Goal: Transaction & Acquisition: Purchase product/service

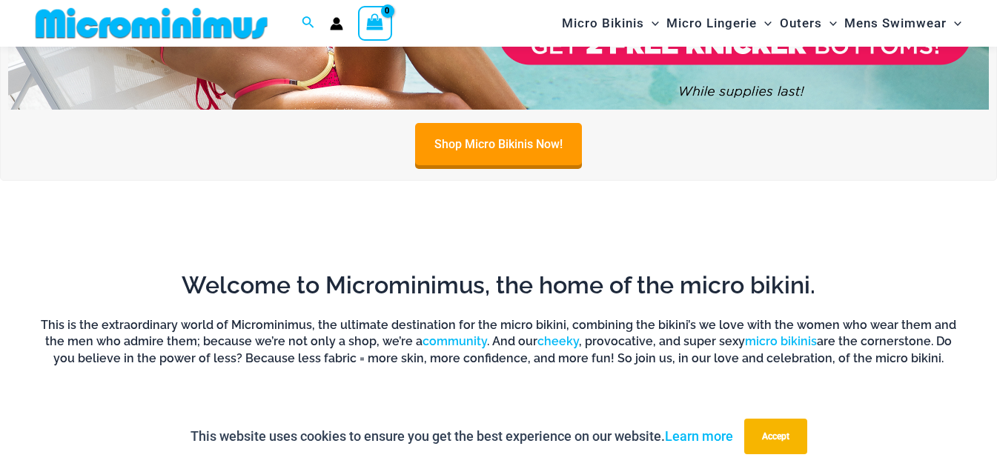
scroll to position [770, 0]
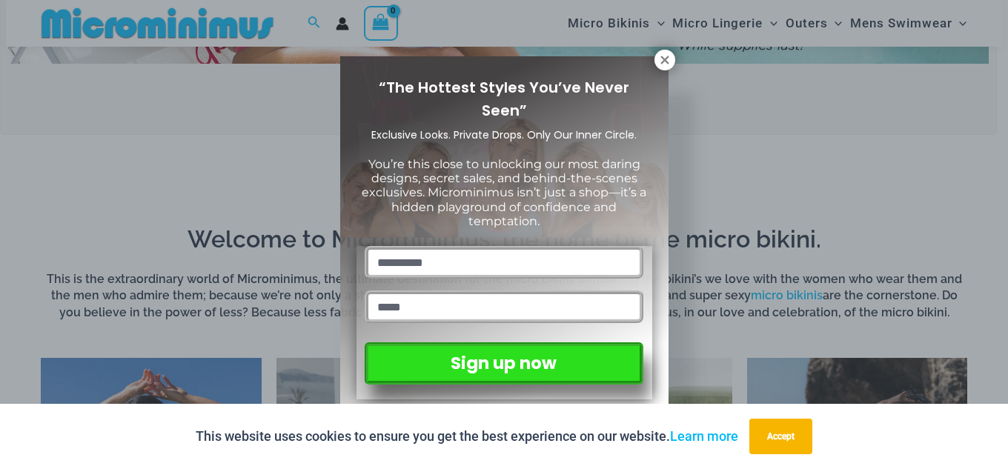
drag, startPoint x: 1007, startPoint y: 25, endPoint x: 1007, endPoint y: 110, distance: 84.5
click at [658, 58] on icon at bounding box center [664, 59] width 13 height 13
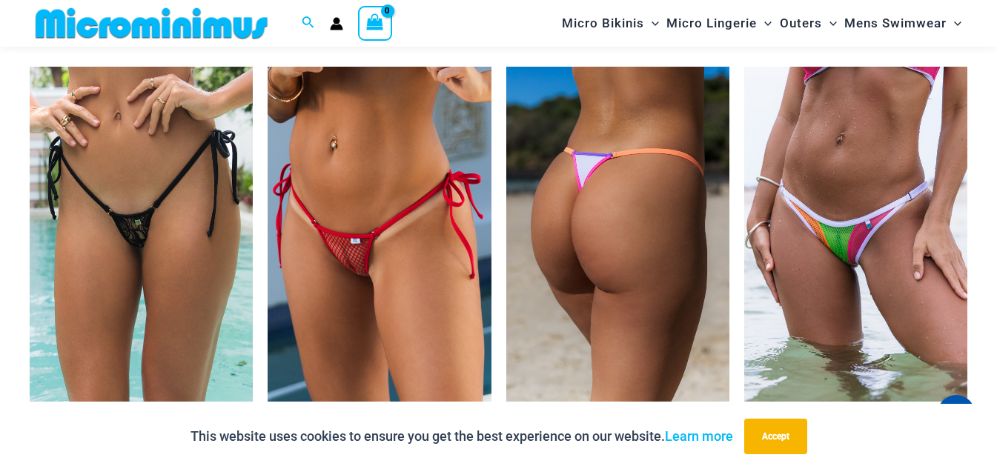
scroll to position [3993, 0]
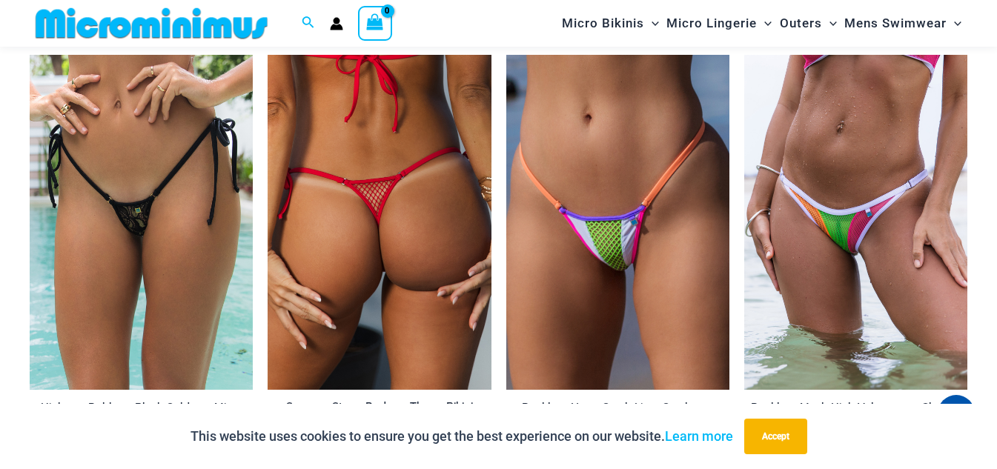
click at [335, 169] on img at bounding box center [378, 222] width 223 height 334
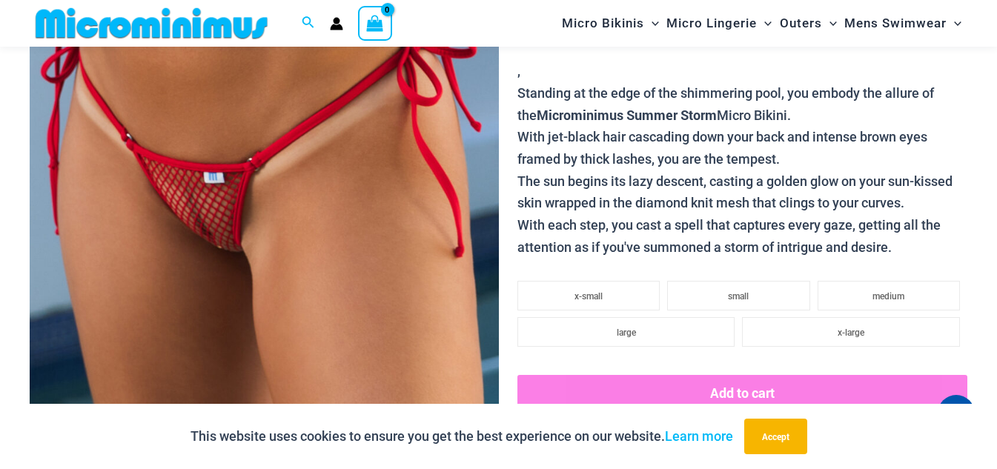
scroll to position [382, 0]
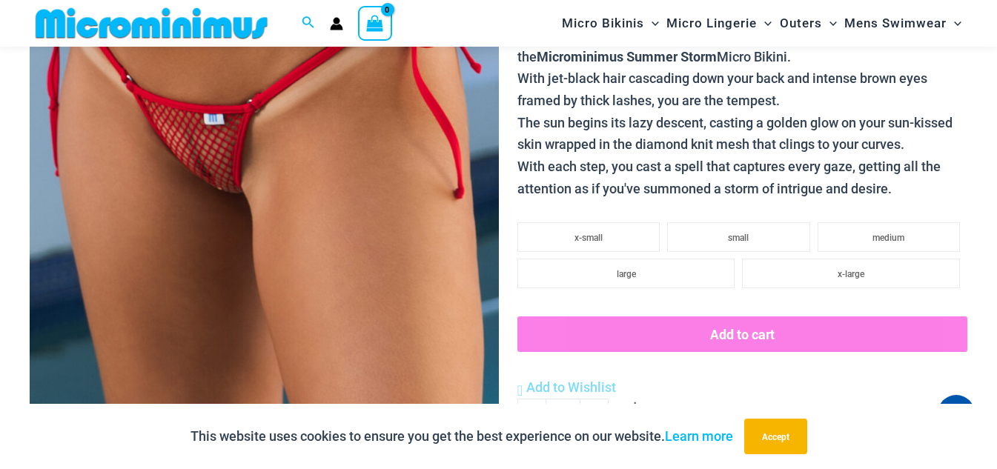
click at [359, 196] on img at bounding box center [264, 104] width 469 height 703
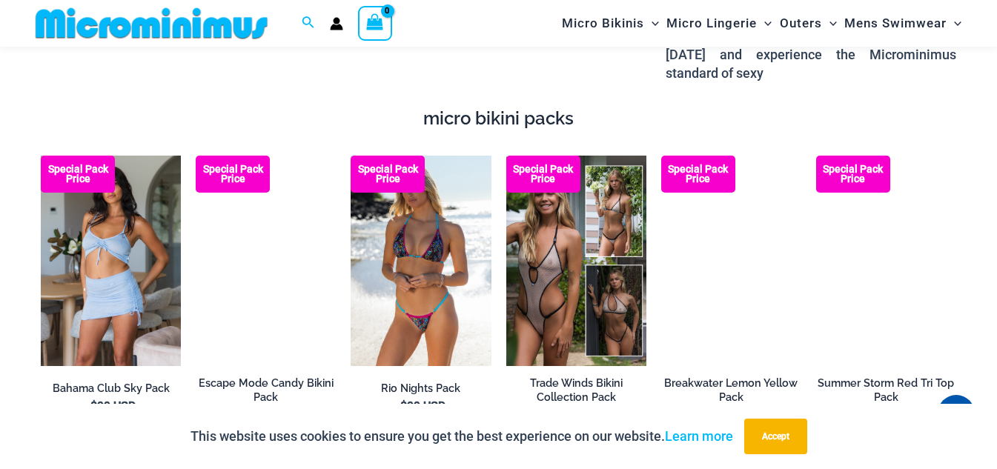
scroll to position [2331, 0]
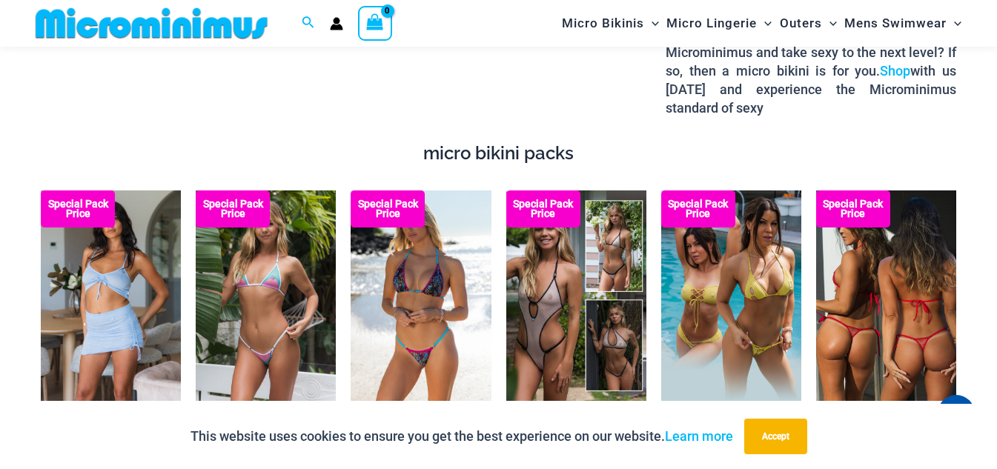
click at [902, 327] on img at bounding box center [886, 295] width 140 height 210
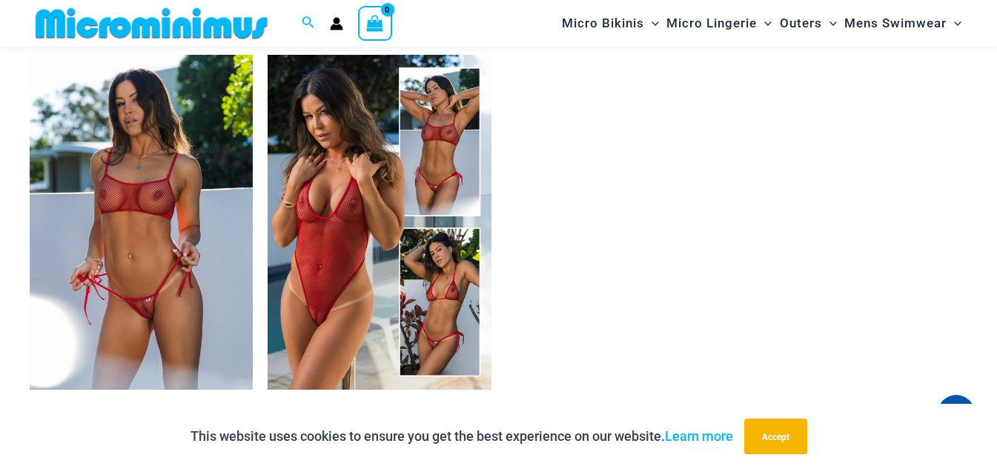
scroll to position [2303, 0]
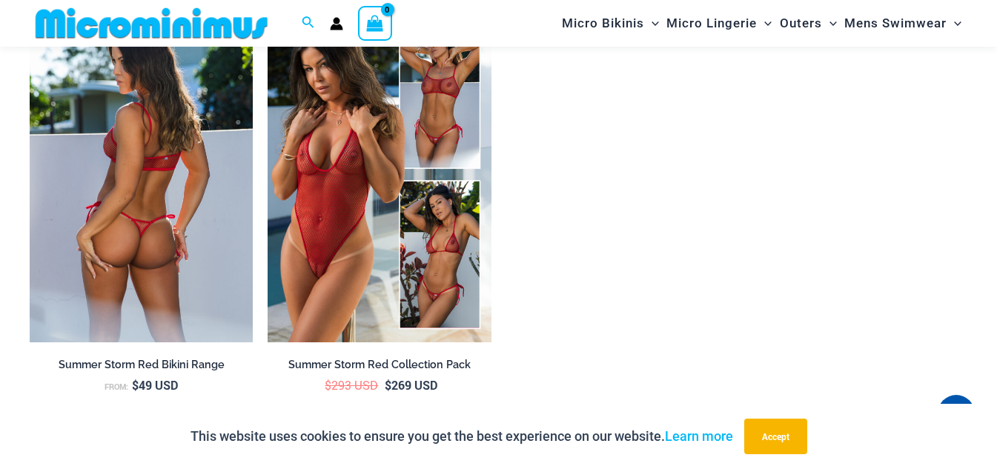
click at [208, 175] on img at bounding box center [141, 174] width 223 height 335
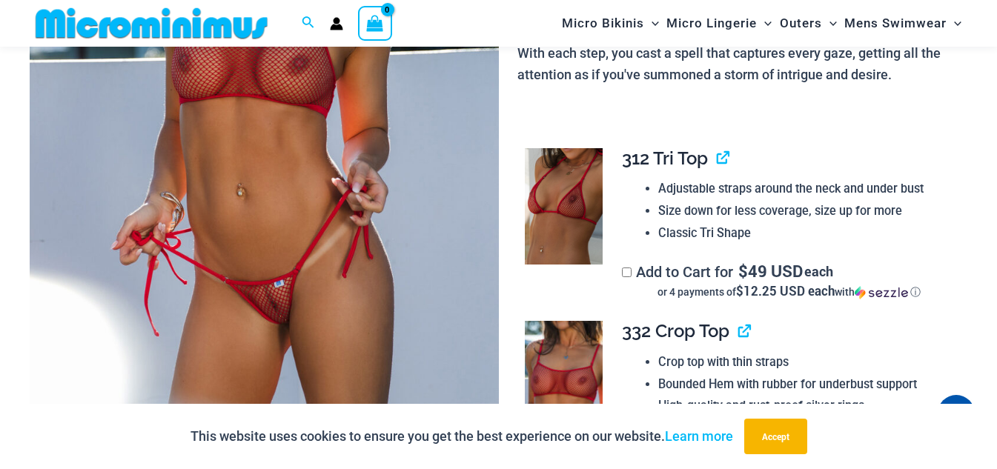
scroll to position [356, 0]
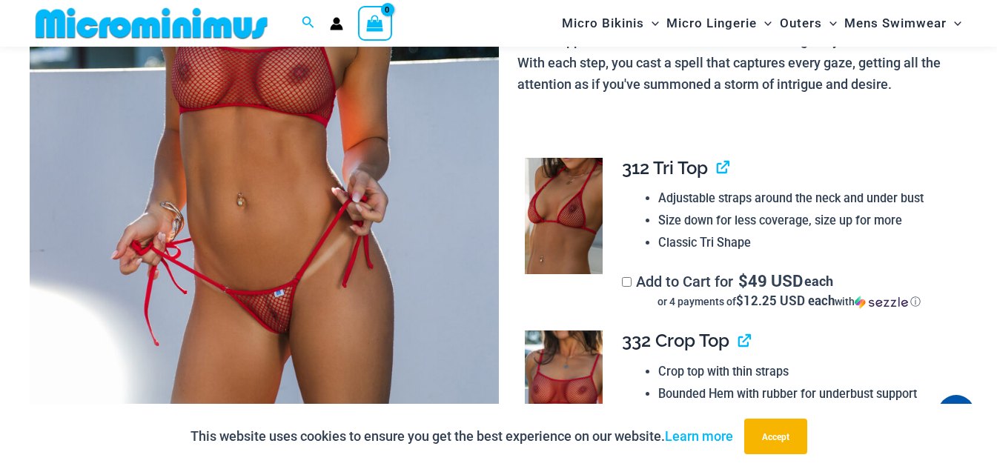
click at [368, 153] on img at bounding box center [264, 130] width 469 height 703
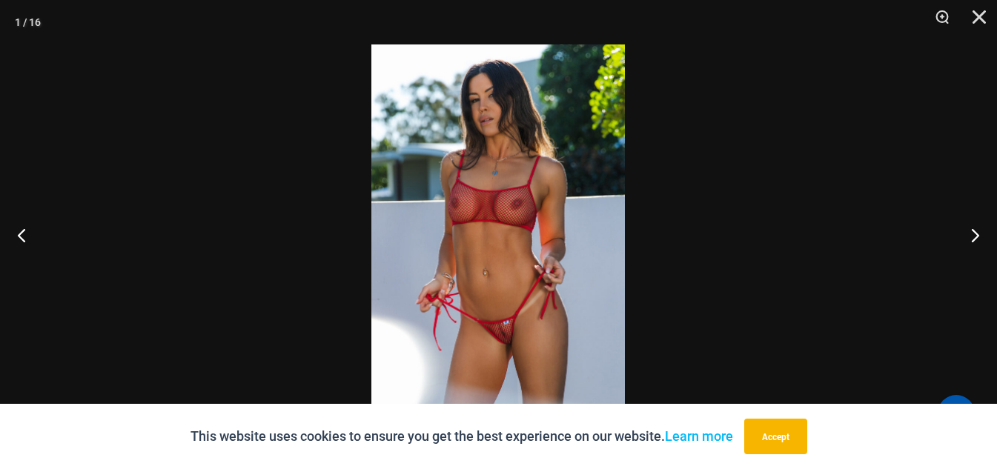
click at [539, 186] on img at bounding box center [497, 234] width 253 height 380
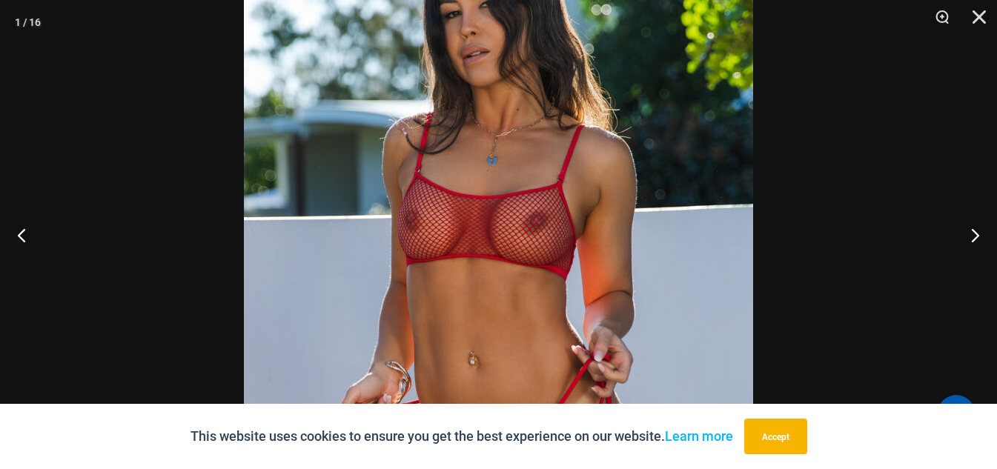
scroll to position [1345, 0]
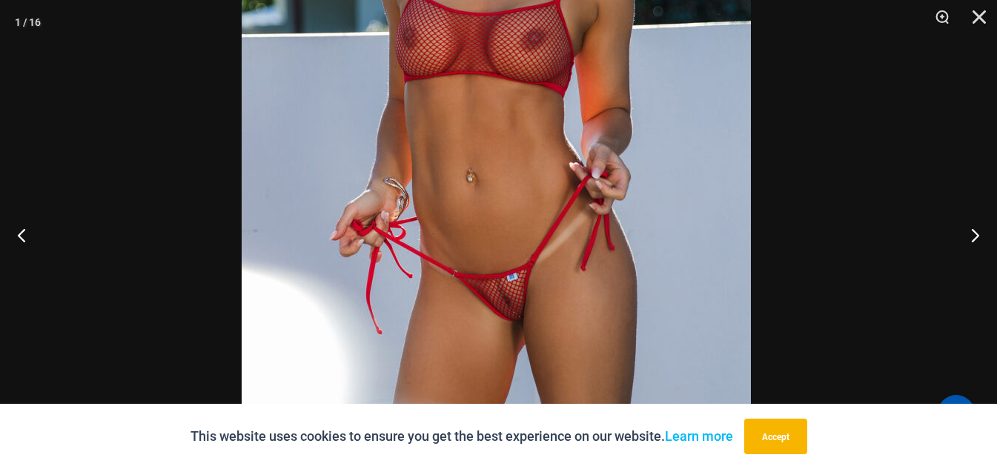
click at [665, 58] on img at bounding box center [496, 100] width 509 height 763
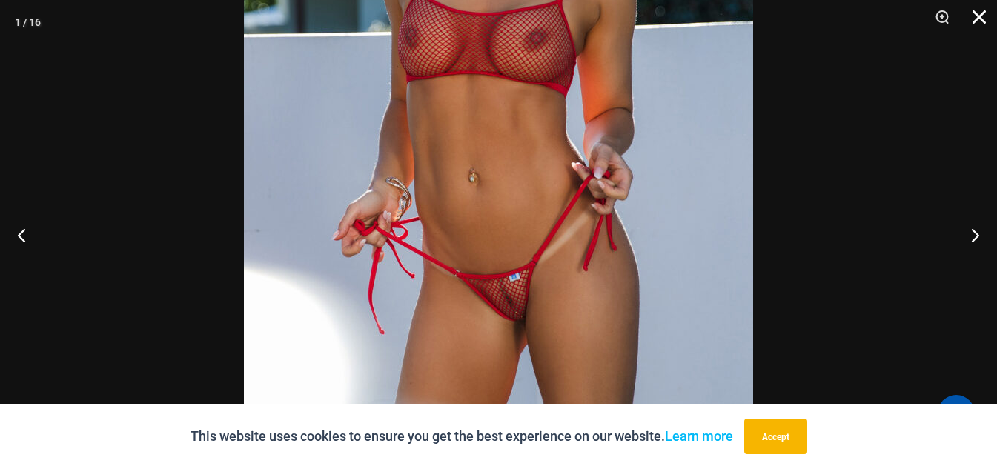
click at [985, 15] on button "Close" at bounding box center [973, 22] width 37 height 44
